Goal: Feedback & Contribution: Contribute content

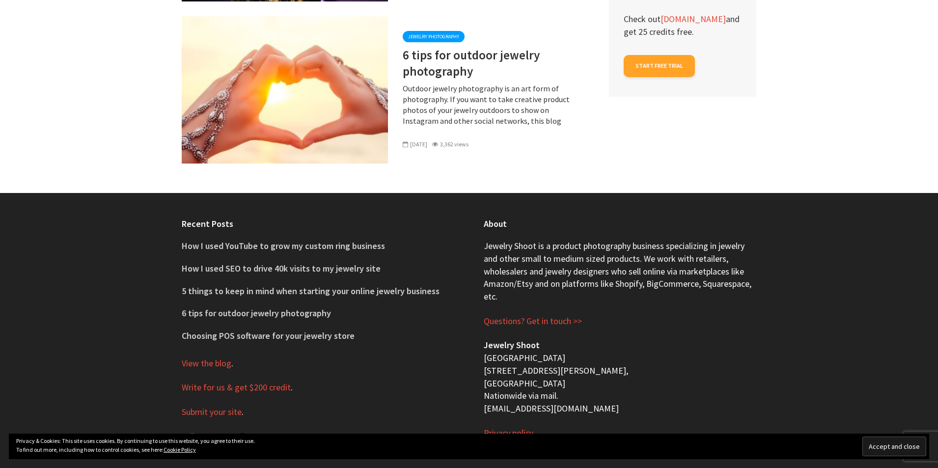
click at [910, 452] on input "Accept and close" at bounding box center [894, 447] width 64 height 20
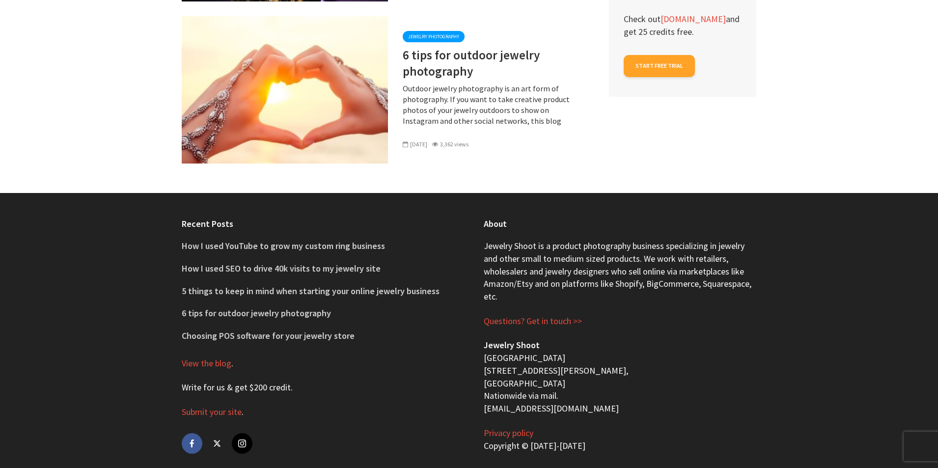
click at [214, 382] on link "Write for us & get $200 credit" at bounding box center [236, 388] width 109 height 12
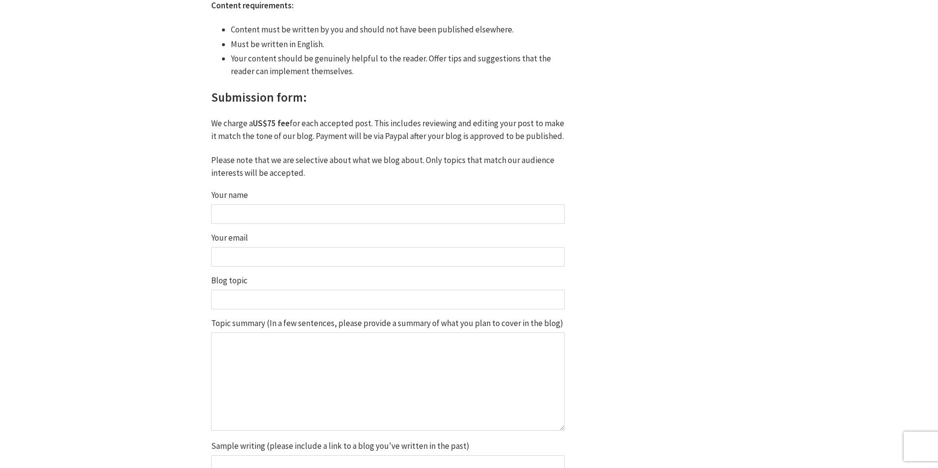
scroll to position [688, 0]
click at [349, 210] on input "Your name" at bounding box center [388, 214] width 354 height 20
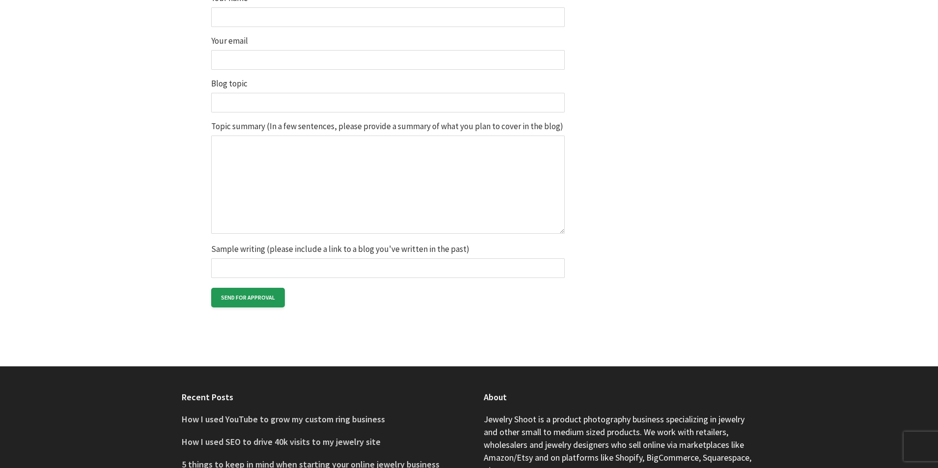
scroll to position [1083, 0]
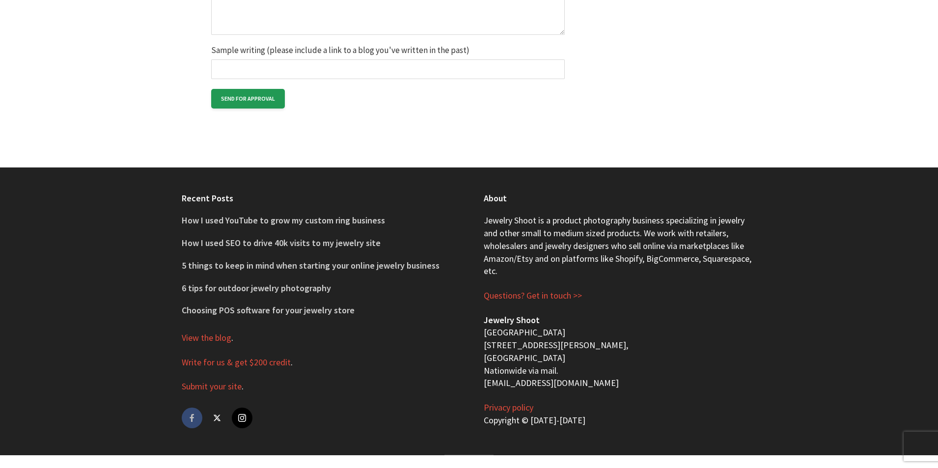
click at [194, 420] on link "facebook" at bounding box center [192, 418] width 21 height 21
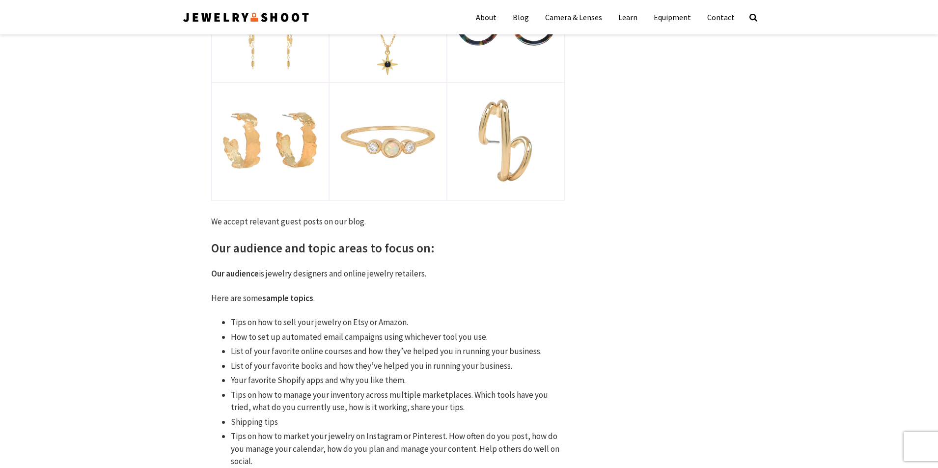
scroll to position [150, 0]
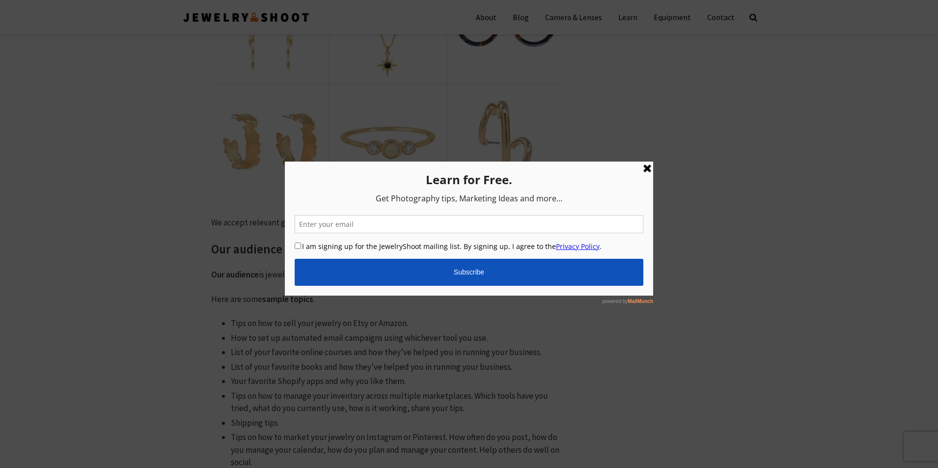
drag, startPoint x: 650, startPoint y: 165, endPoint x: 746, endPoint y: 214, distance: 108.5
click at [650, 165] on link at bounding box center [647, 169] width 12 height 12
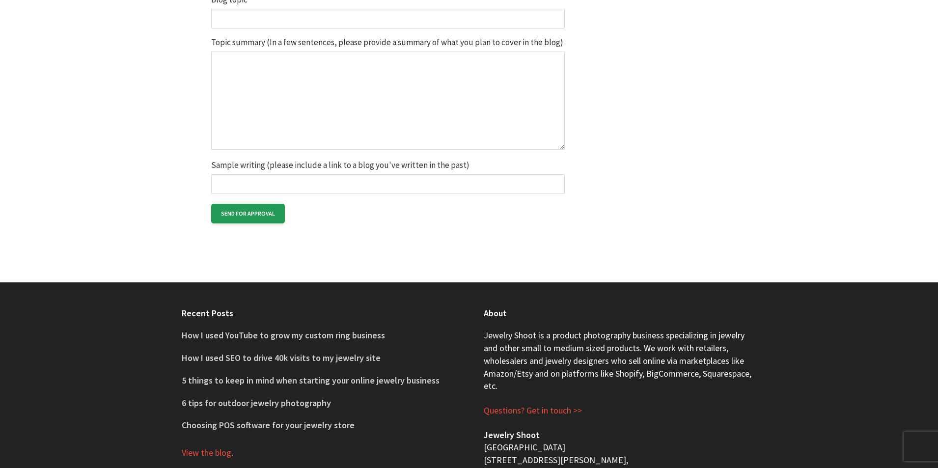
scroll to position [1083, 0]
